Goal: Information Seeking & Learning: Find specific fact

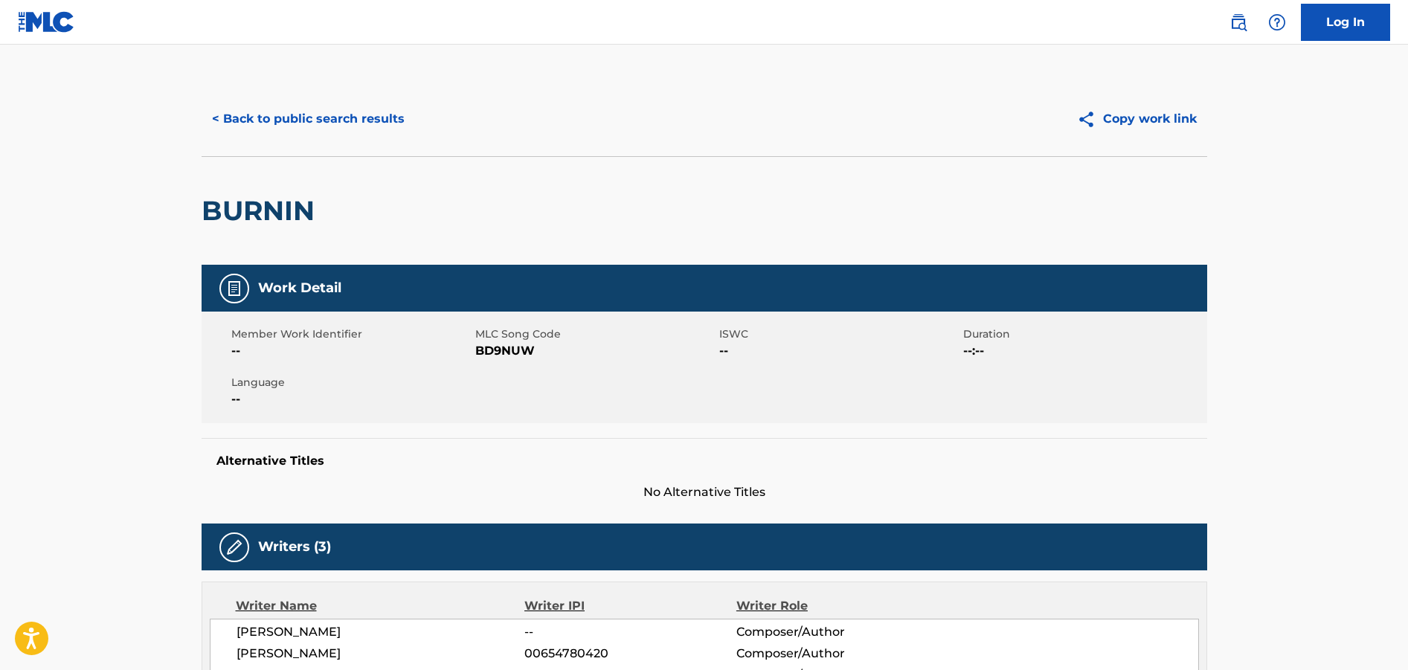
click at [306, 113] on button "< Back to public search results" at bounding box center [308, 118] width 213 height 37
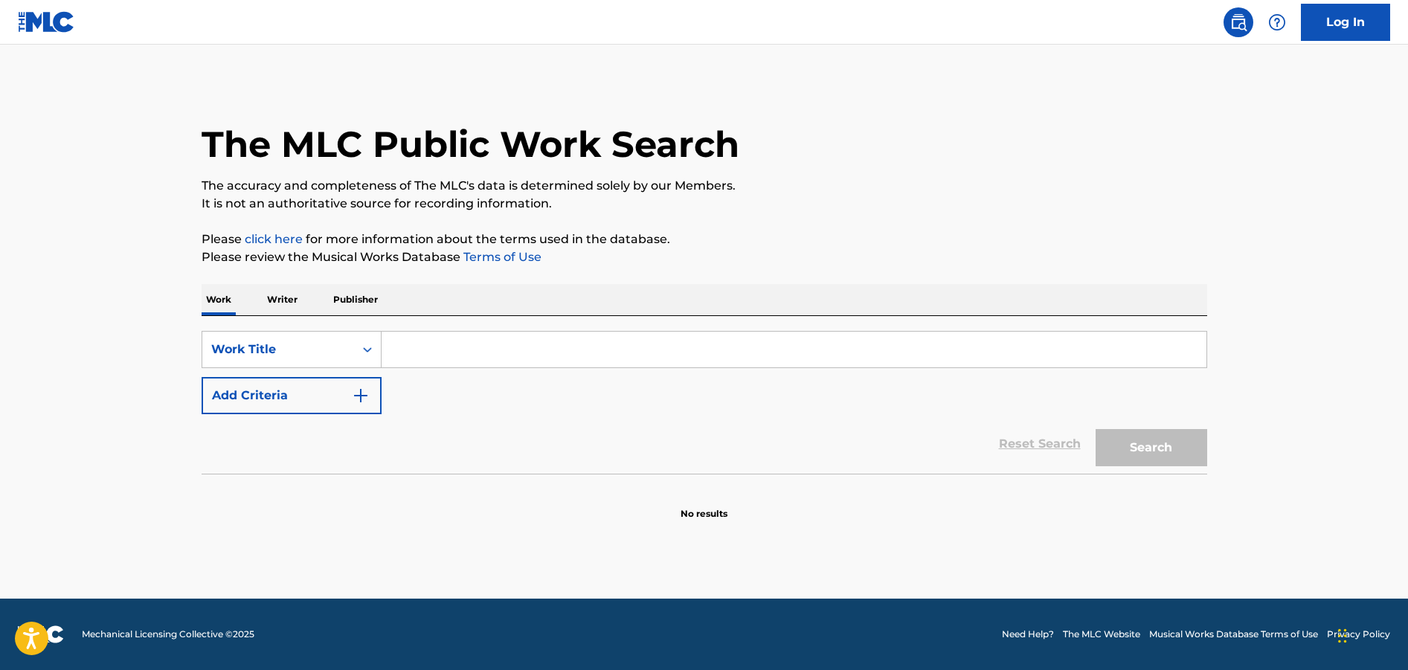
click at [515, 346] on input "Search Form" at bounding box center [793, 350] width 825 height 36
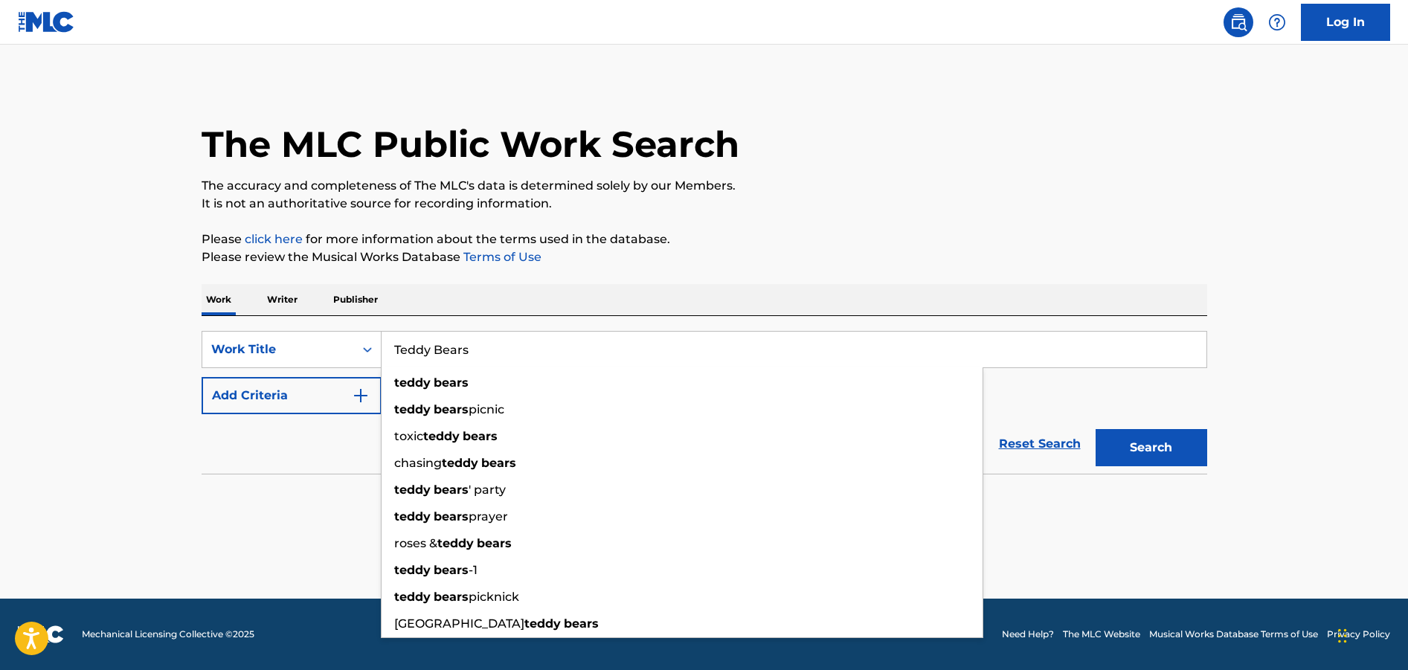
type input "Teddy Bears"
click at [240, 422] on div "Reset Search Search" at bounding box center [704, 443] width 1005 height 59
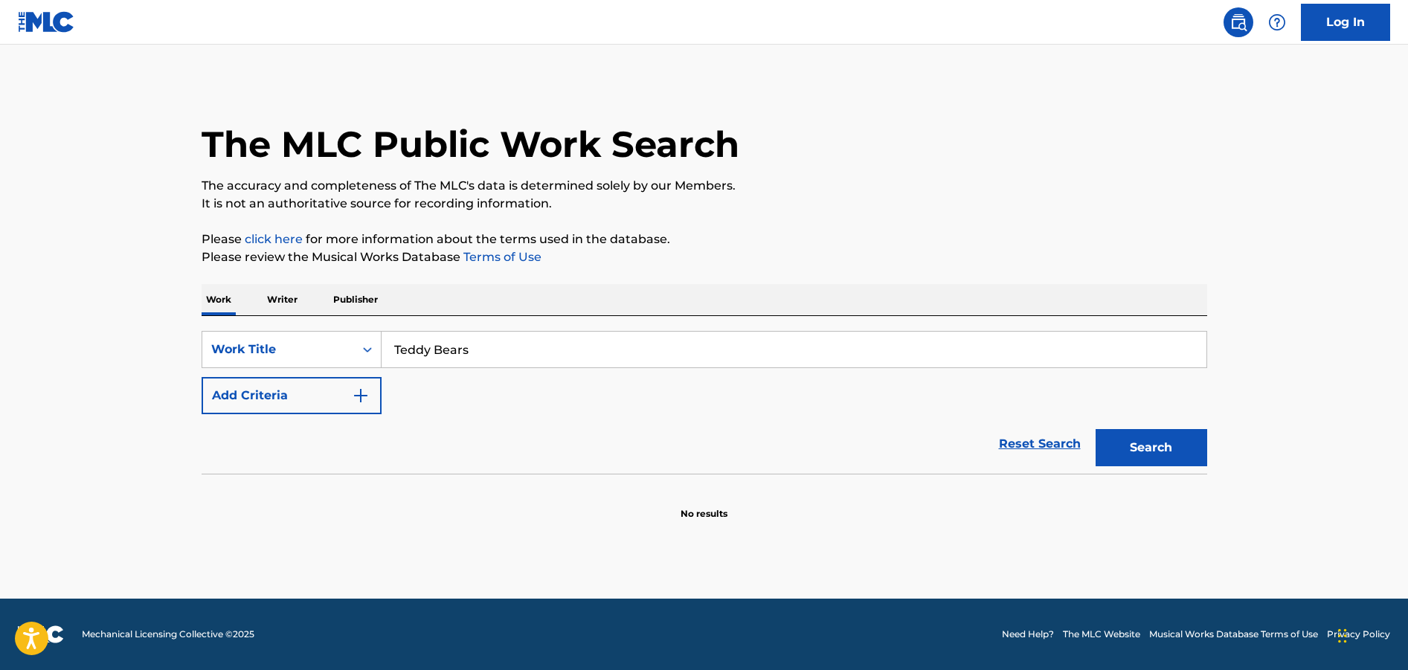
click at [300, 398] on button "Add Criteria" at bounding box center [292, 395] width 180 height 37
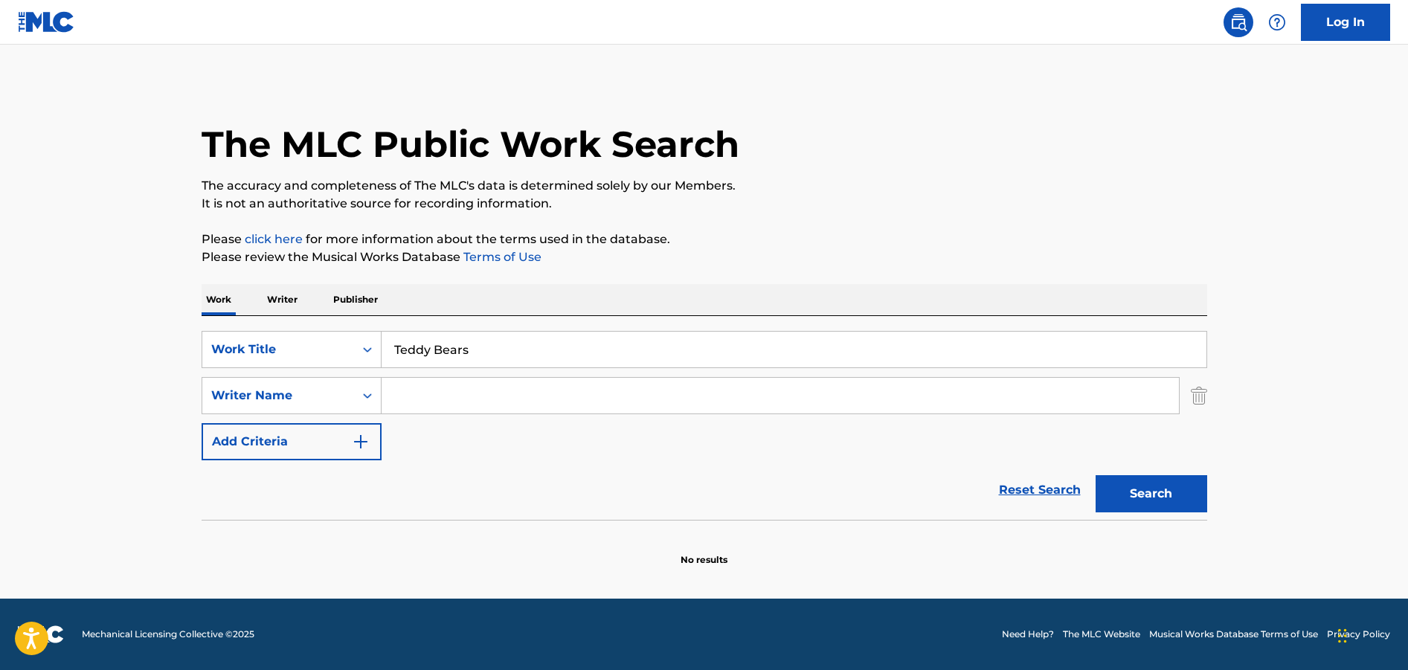
click at [496, 402] on input "Search Form" at bounding box center [779, 396] width 797 height 36
type input "[PERSON_NAME]"
click at [1259, 383] on main "The MLC Public Work Search The accuracy and completeness of The MLC's data is d…" at bounding box center [704, 322] width 1408 height 554
click at [1161, 483] on button "Search" at bounding box center [1151, 493] width 112 height 37
